Goal: Find specific page/section: Find specific page/section

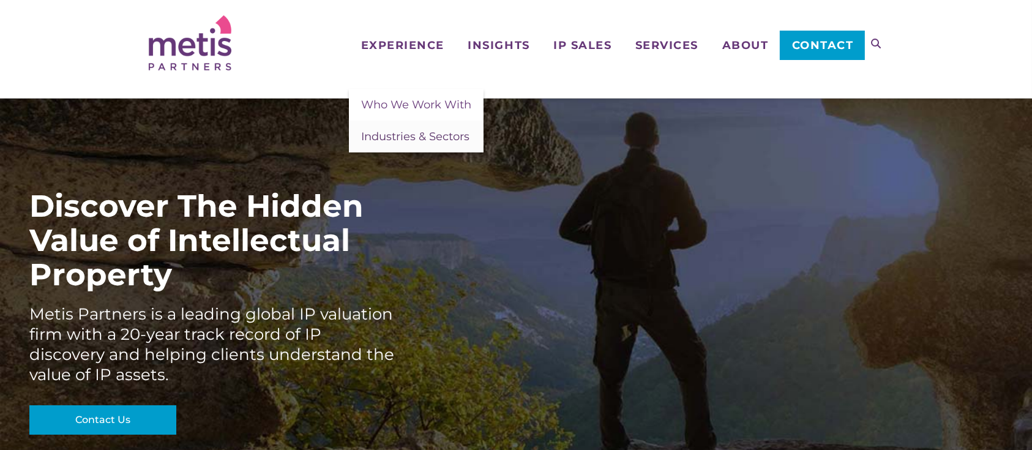
click at [419, 138] on span "Industries & Sectors" at bounding box center [415, 136] width 108 height 13
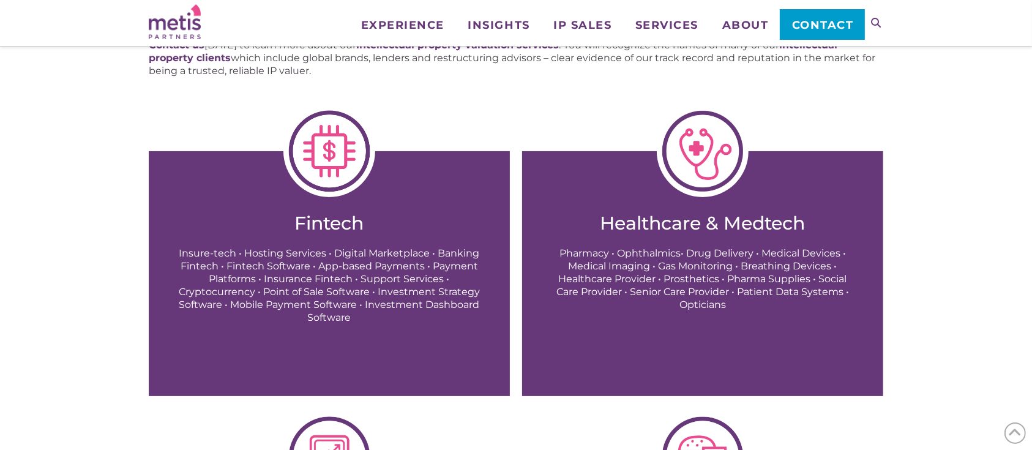
scroll to position [226, 0]
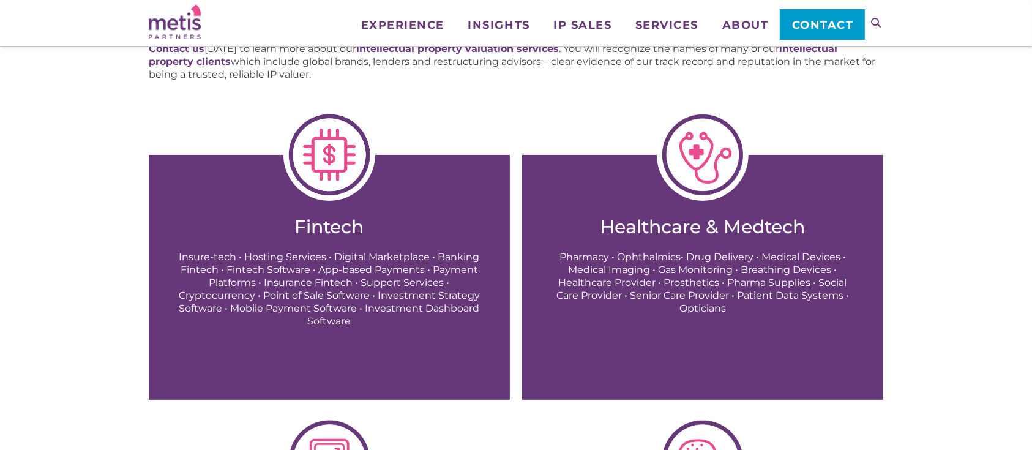
click at [697, 202] on link "Healthcare & Medtech Pharmacy • Ophthalmics• Drug Delivery • Medical Devices • …" at bounding box center [702, 277] width 361 height 245
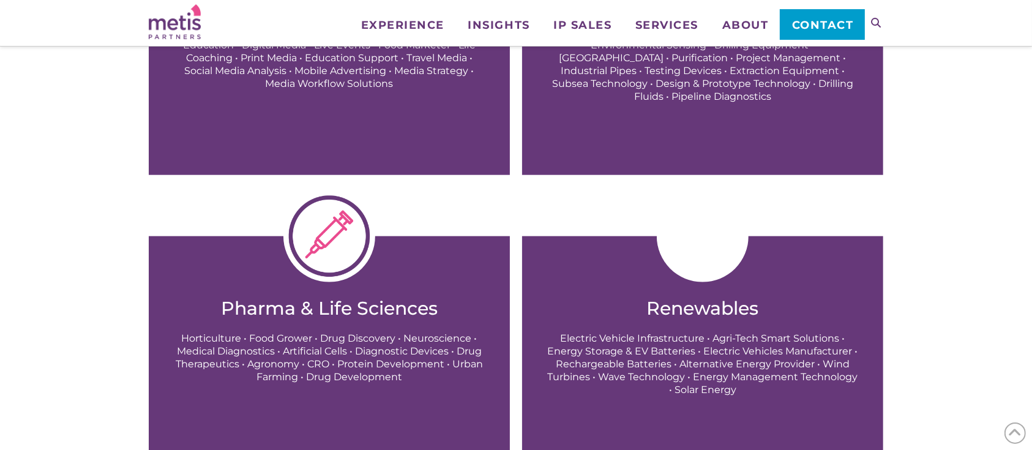
scroll to position [1512, 0]
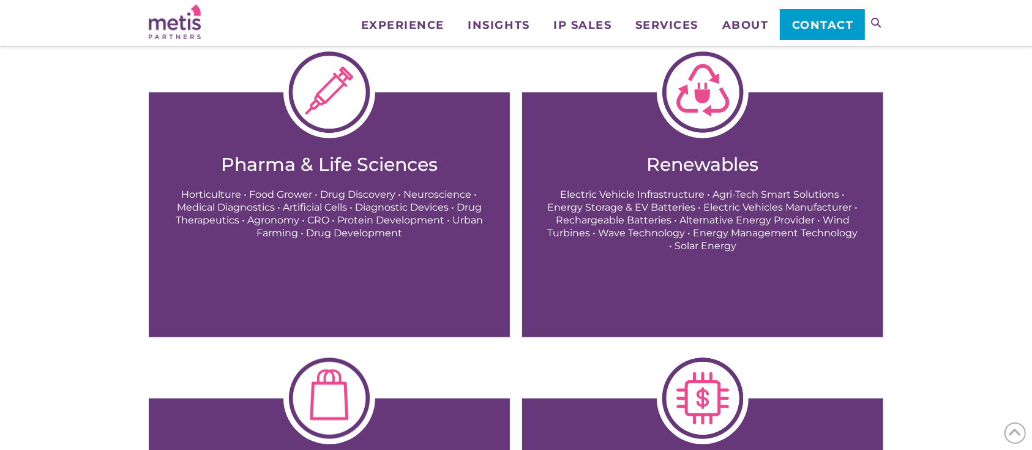
click at [328, 166] on h2 "Pharma & Life Sciences" at bounding box center [329, 165] width 312 height 22
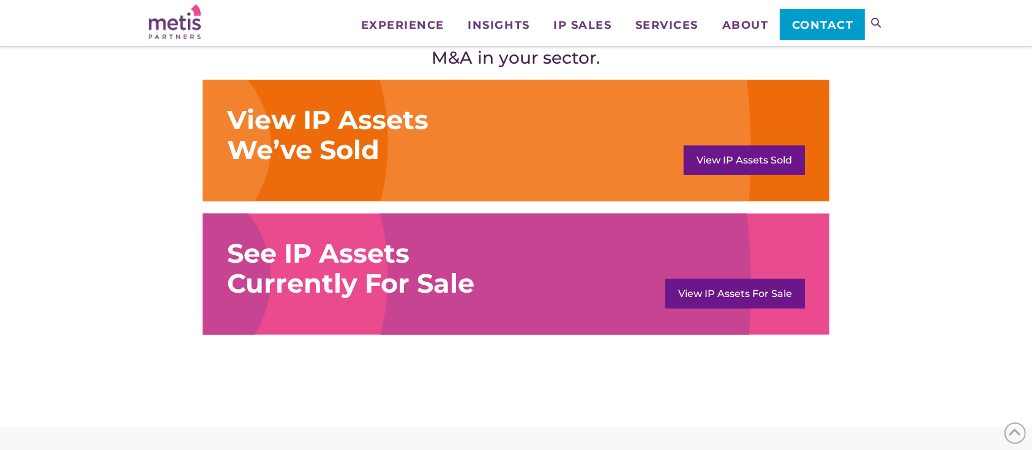
scroll to position [1560, 0]
